Goal: Register for event/course

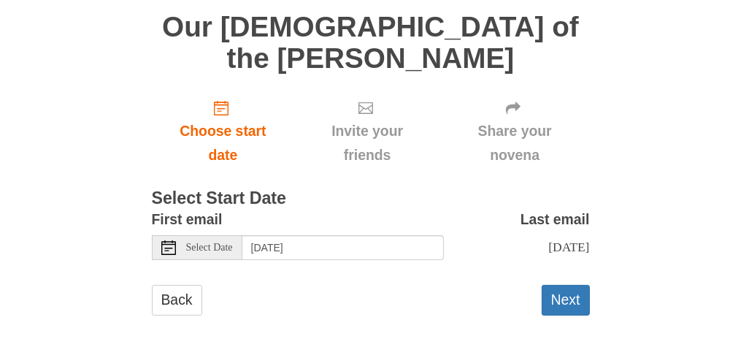
scroll to position [315, 0]
click at [171, 240] on icon at bounding box center [168, 247] width 15 height 15
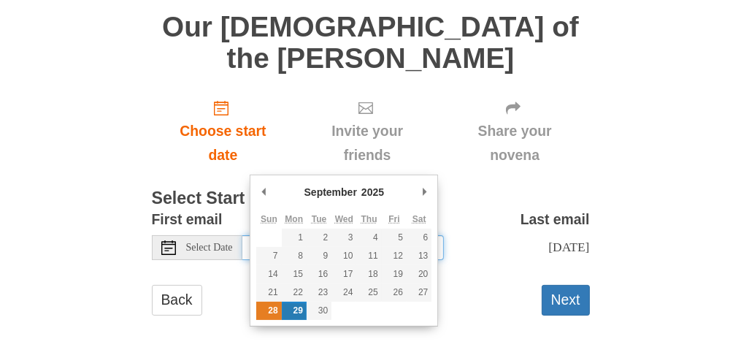
type input "[DATE]"
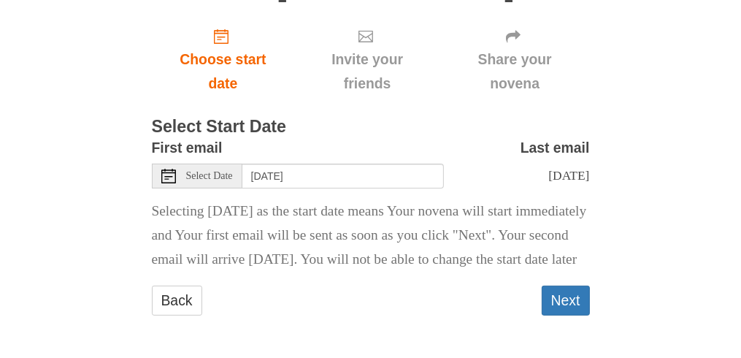
scroll to position [460, 0]
click at [571, 291] on button "Next" at bounding box center [566, 300] width 48 height 30
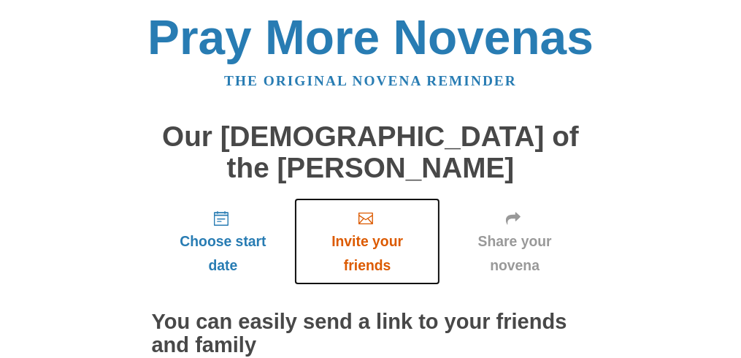
click at [379, 277] on span "Invite your friends" at bounding box center [367, 253] width 116 height 48
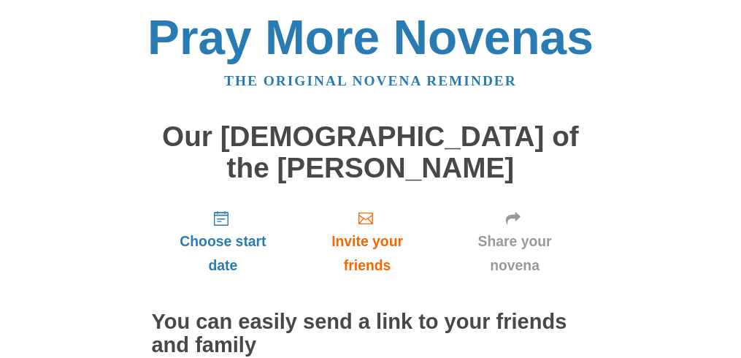
scroll to position [145, 0]
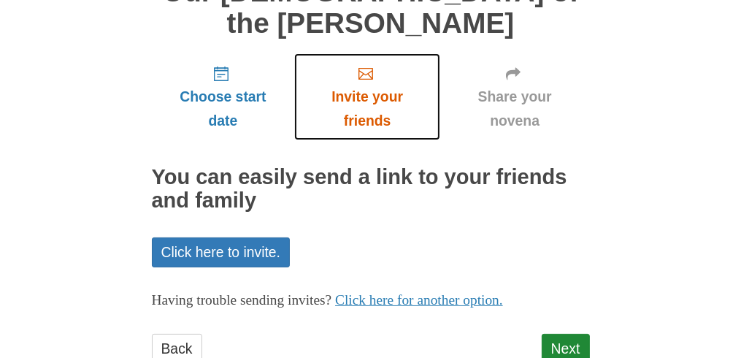
click at [361, 133] on span "Invite your friends" at bounding box center [367, 109] width 116 height 48
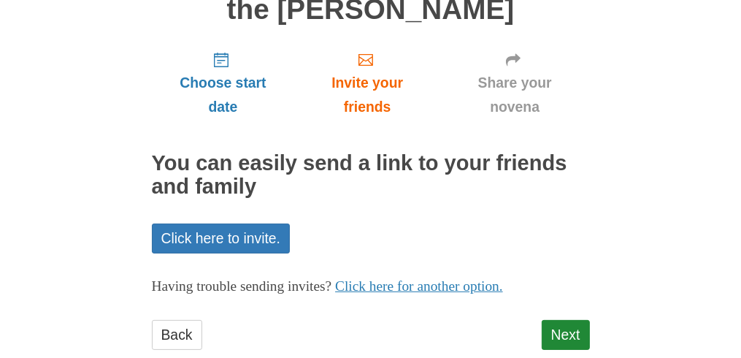
scroll to position [300, 0]
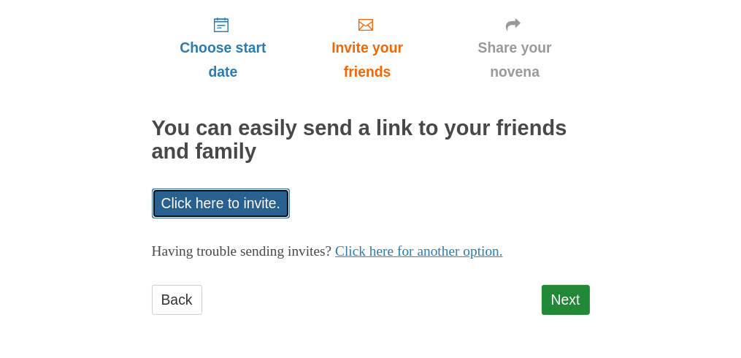
click at [262, 188] on link "Click here to invite." at bounding box center [221, 203] width 139 height 30
